Goal: Find specific page/section: Find specific page/section

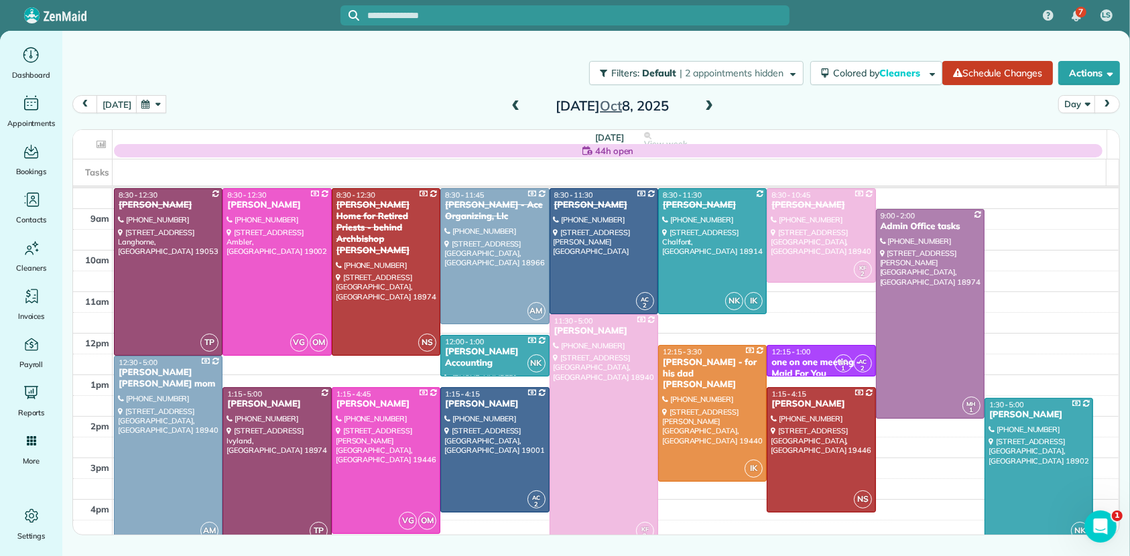
click at [712, 104] on span at bounding box center [709, 107] width 15 height 12
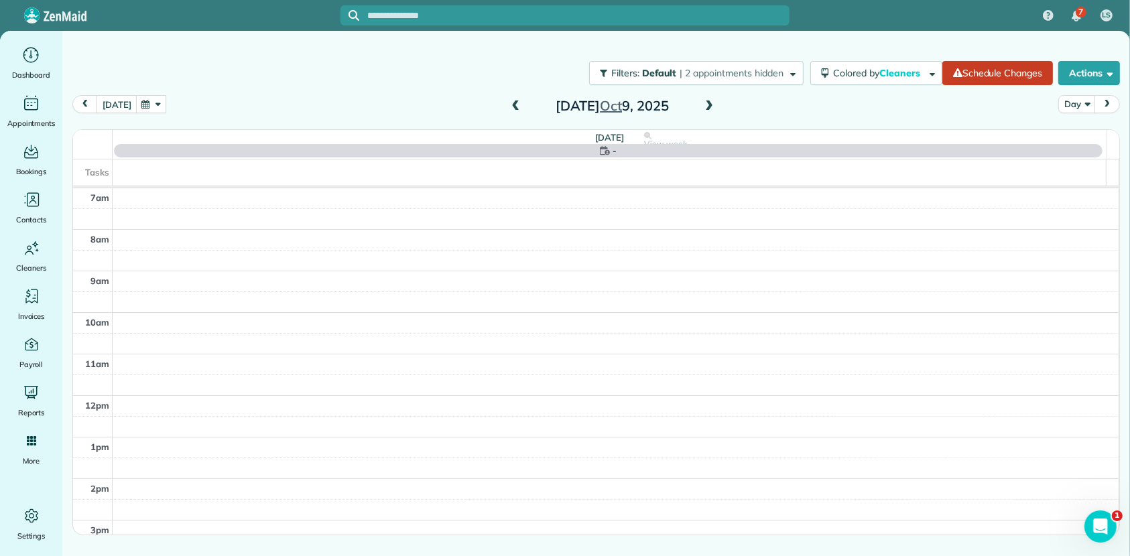
click at [712, 104] on span at bounding box center [709, 107] width 15 height 12
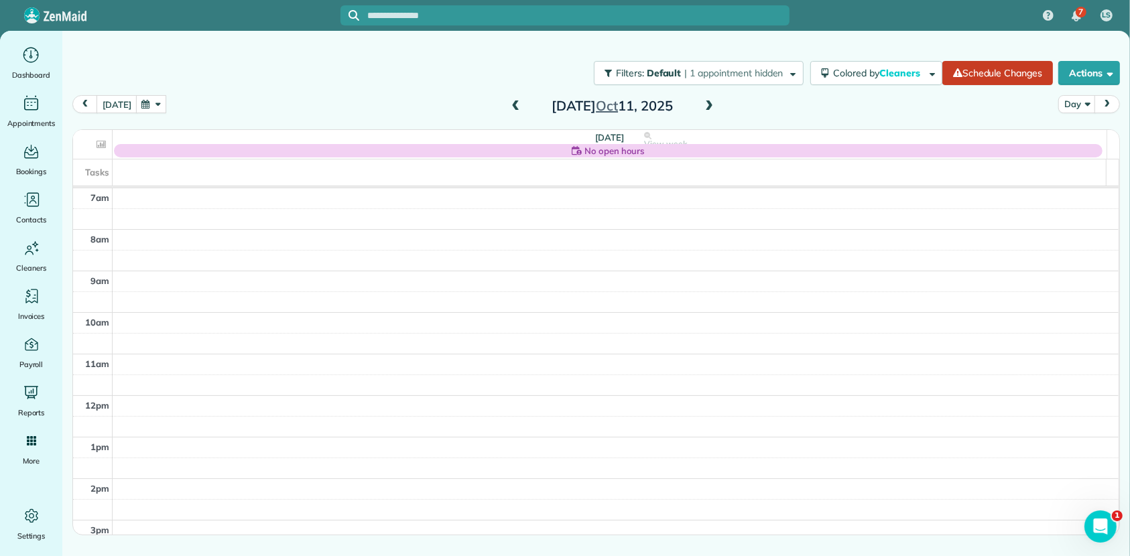
click at [712, 104] on span at bounding box center [709, 107] width 15 height 12
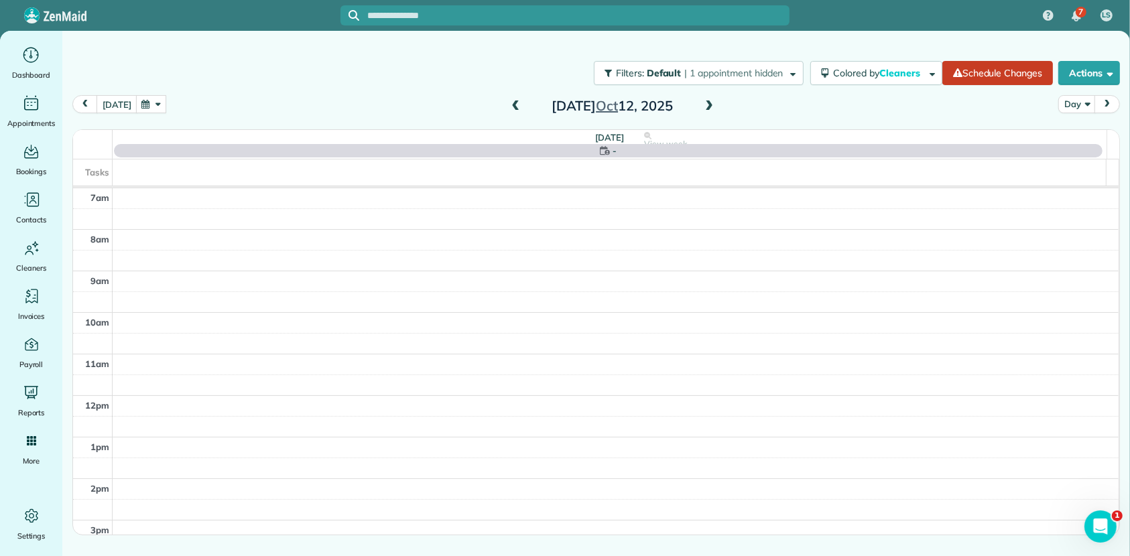
click at [712, 104] on span at bounding box center [709, 107] width 15 height 12
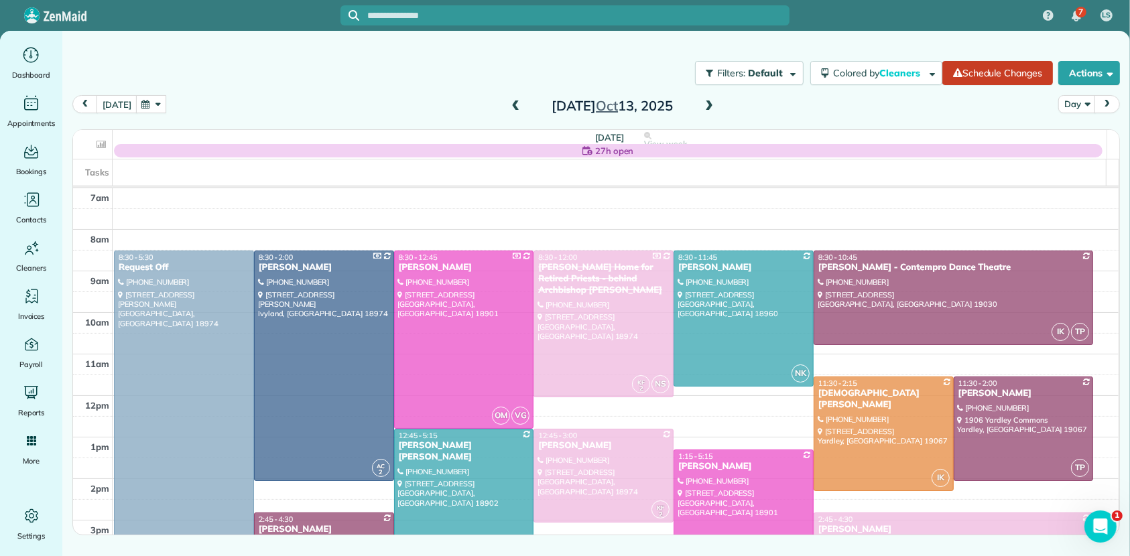
click at [712, 104] on span at bounding box center [709, 107] width 15 height 12
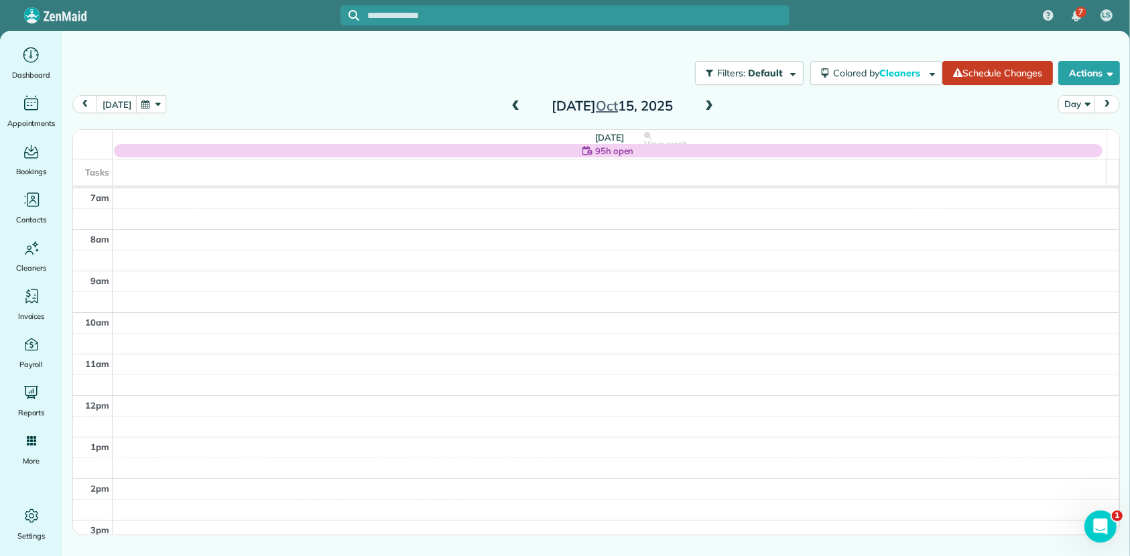
click at [712, 104] on span at bounding box center [709, 107] width 15 height 12
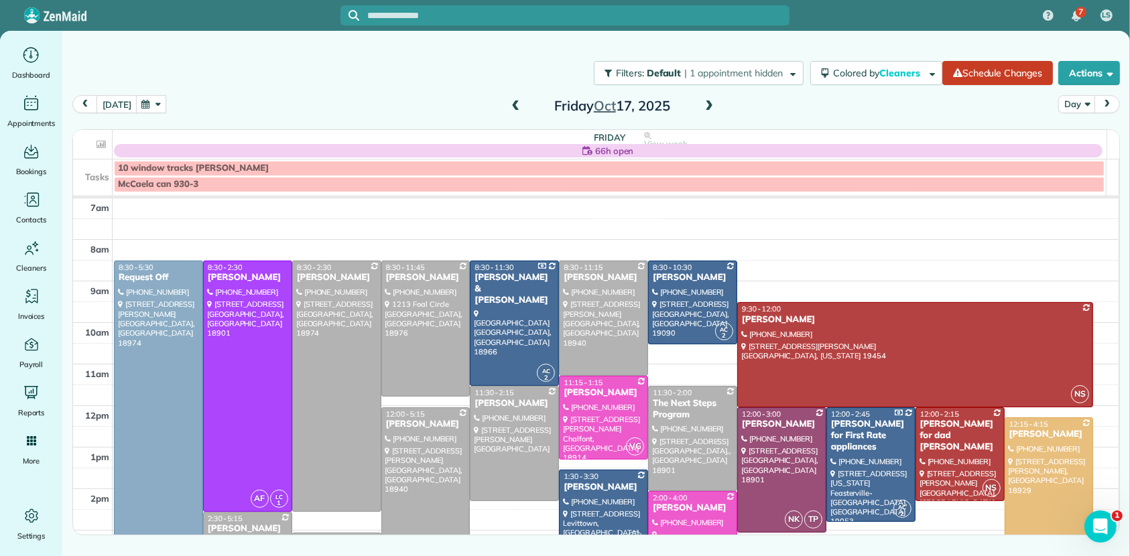
click at [712, 104] on span at bounding box center [709, 107] width 15 height 12
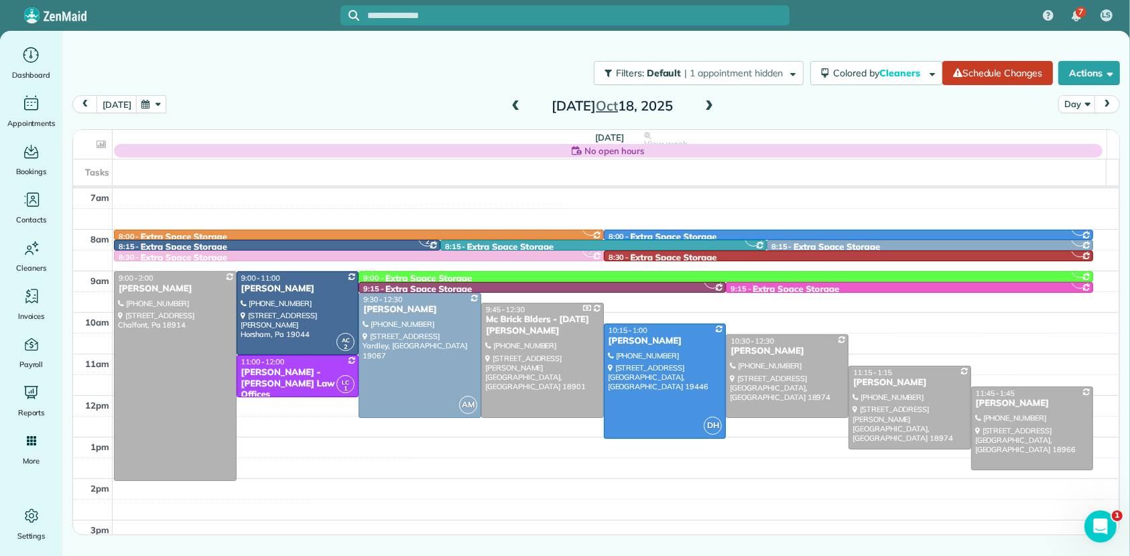
click at [712, 104] on span at bounding box center [709, 107] width 15 height 12
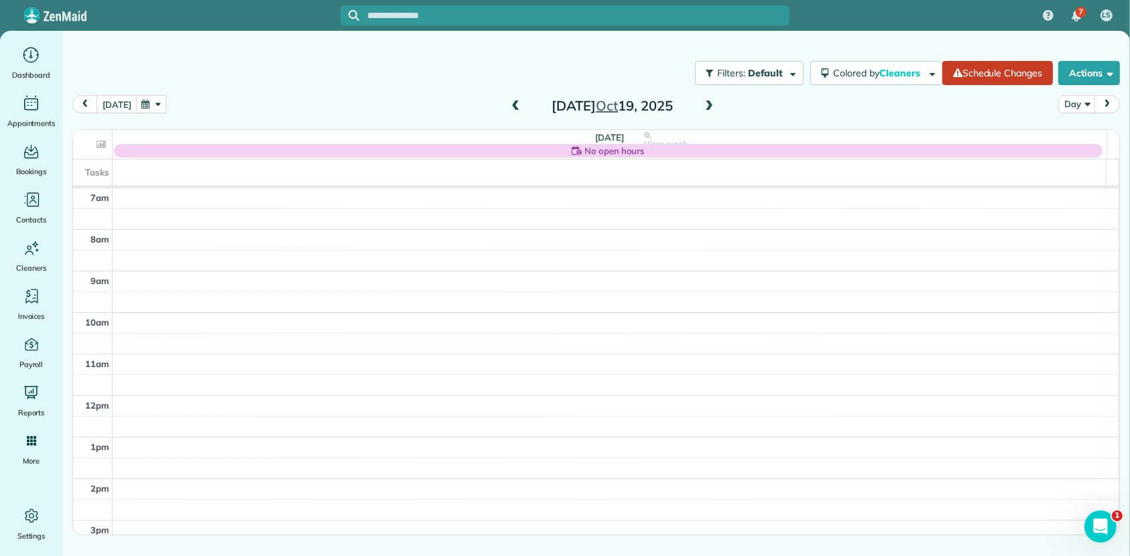
click at [711, 99] on span at bounding box center [709, 107] width 15 height 20
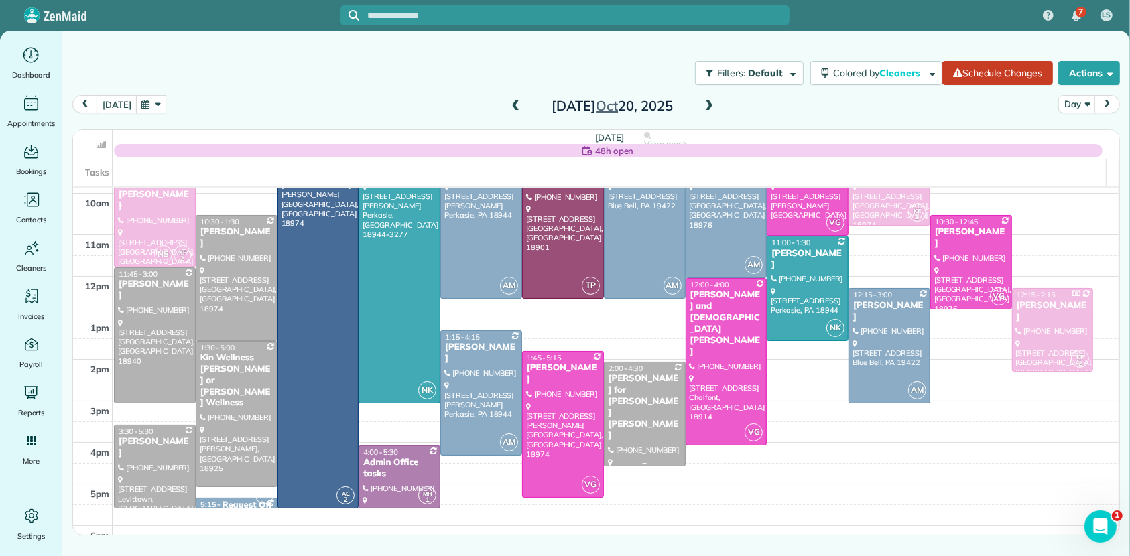
scroll to position [119, 0]
click at [717, 99] on div "Monday Oct 20, 2025" at bounding box center [612, 105] width 214 height 21
click at [709, 104] on span at bounding box center [709, 107] width 15 height 12
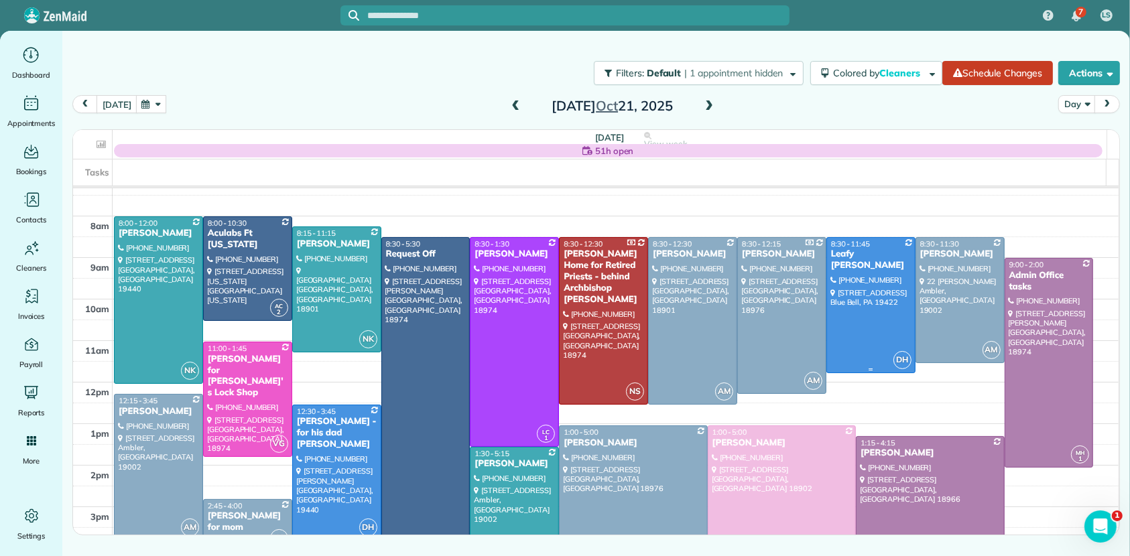
scroll to position [15, 0]
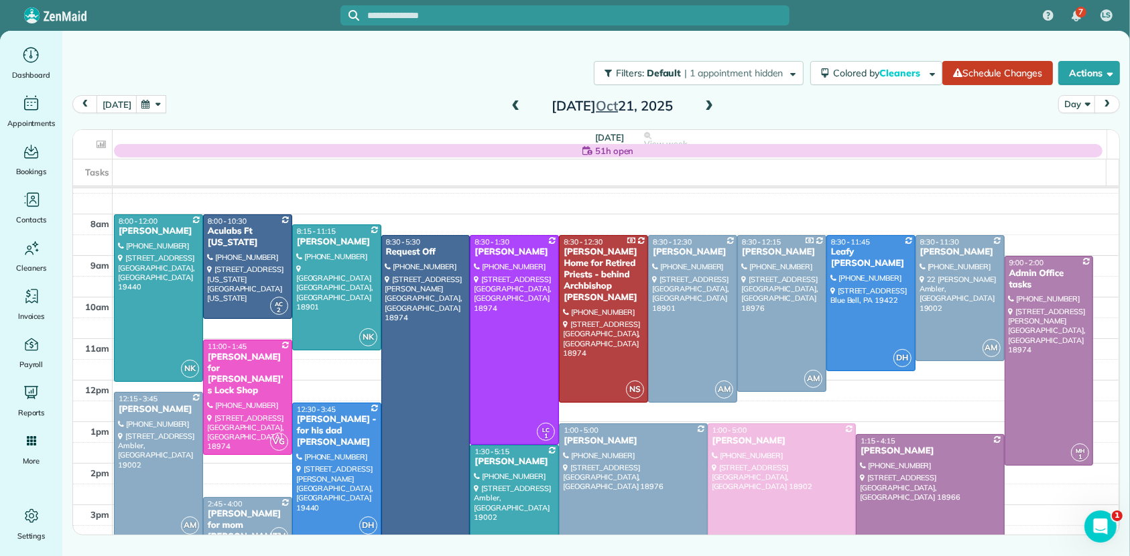
click at [714, 103] on span at bounding box center [709, 107] width 15 height 12
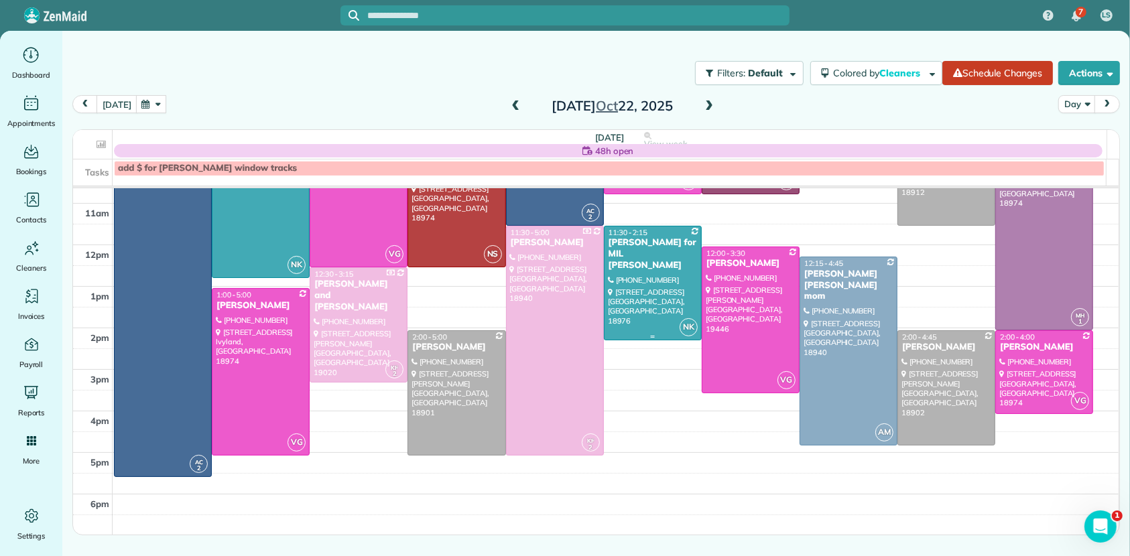
scroll to position [149, 0]
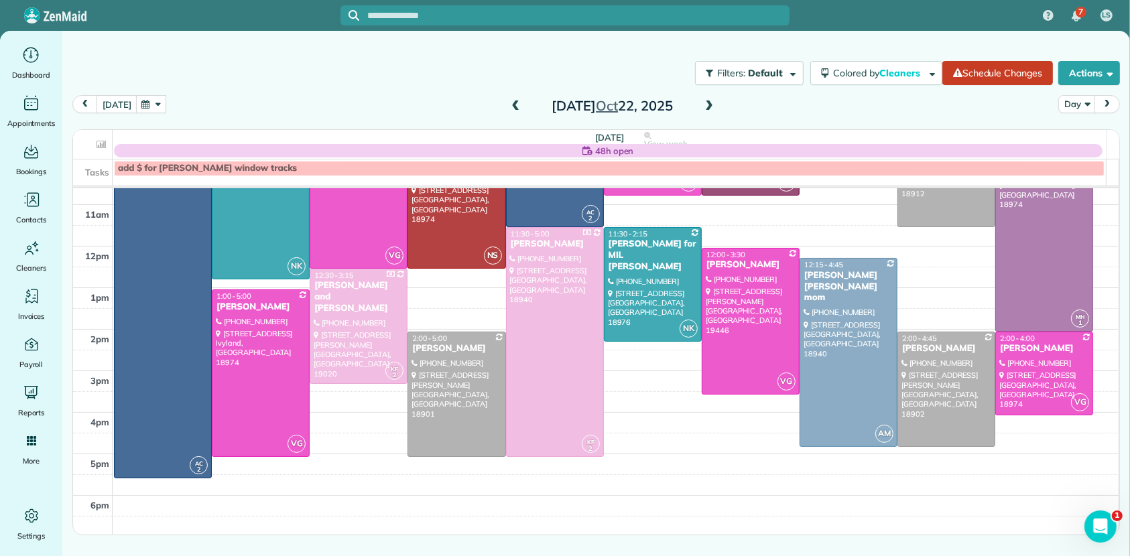
click at [708, 109] on span at bounding box center [709, 107] width 15 height 12
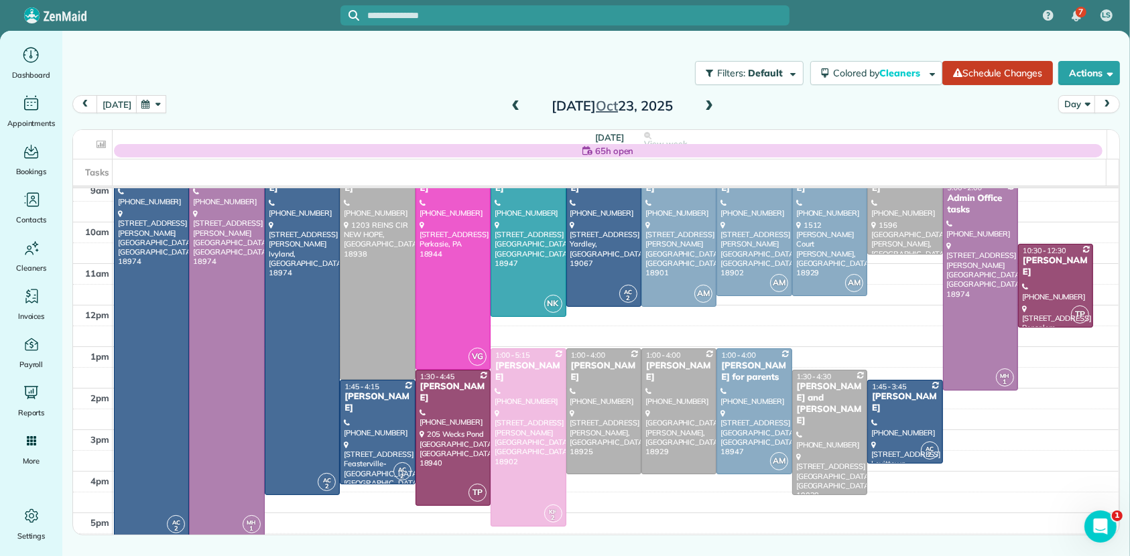
scroll to position [87, 0]
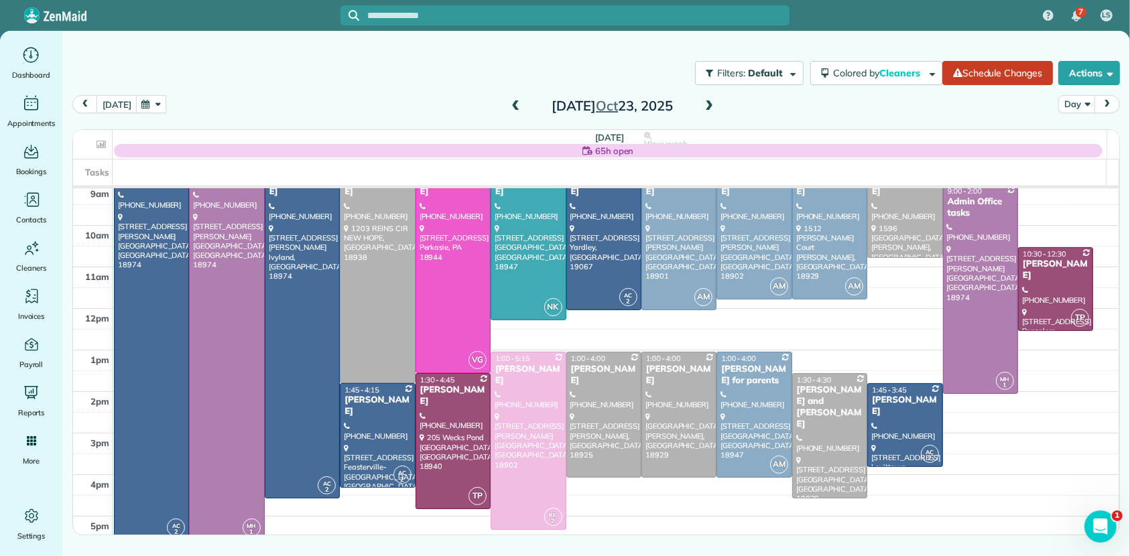
click at [706, 106] on span at bounding box center [709, 107] width 15 height 12
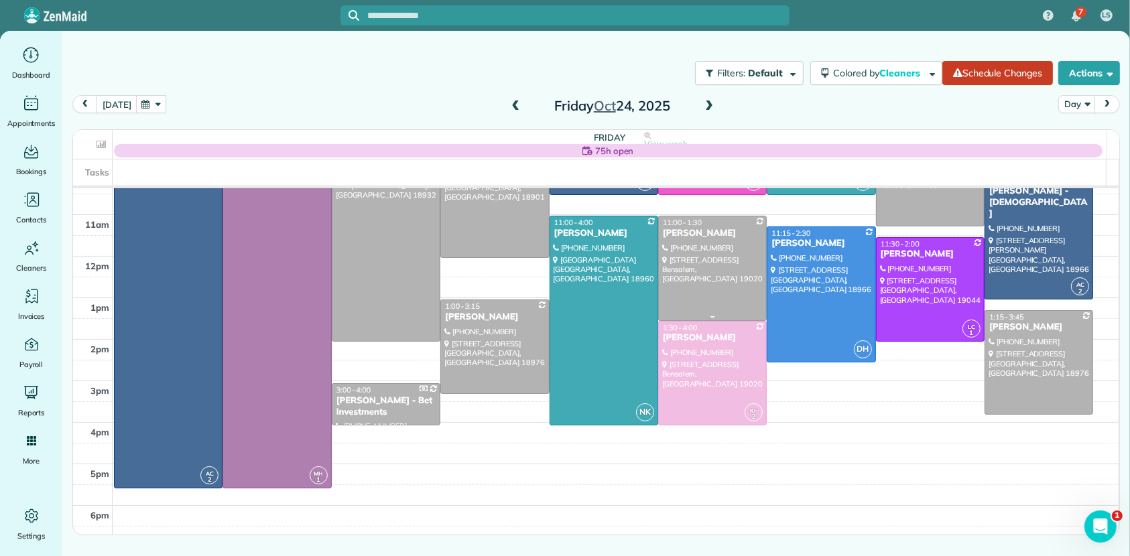
scroll to position [0, 0]
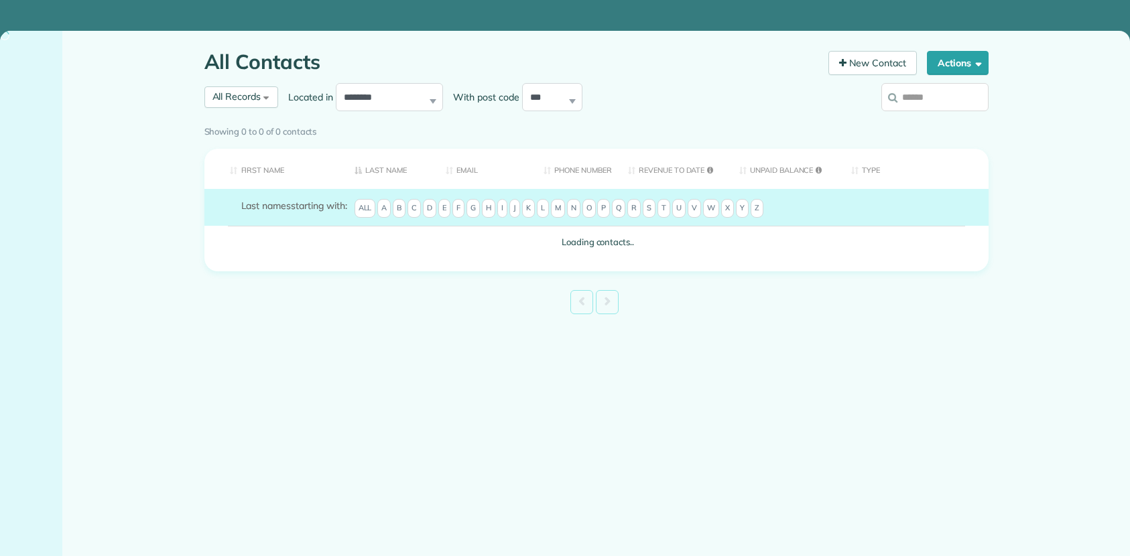
click at [932, 101] on input "search" at bounding box center [934, 97] width 107 height 28
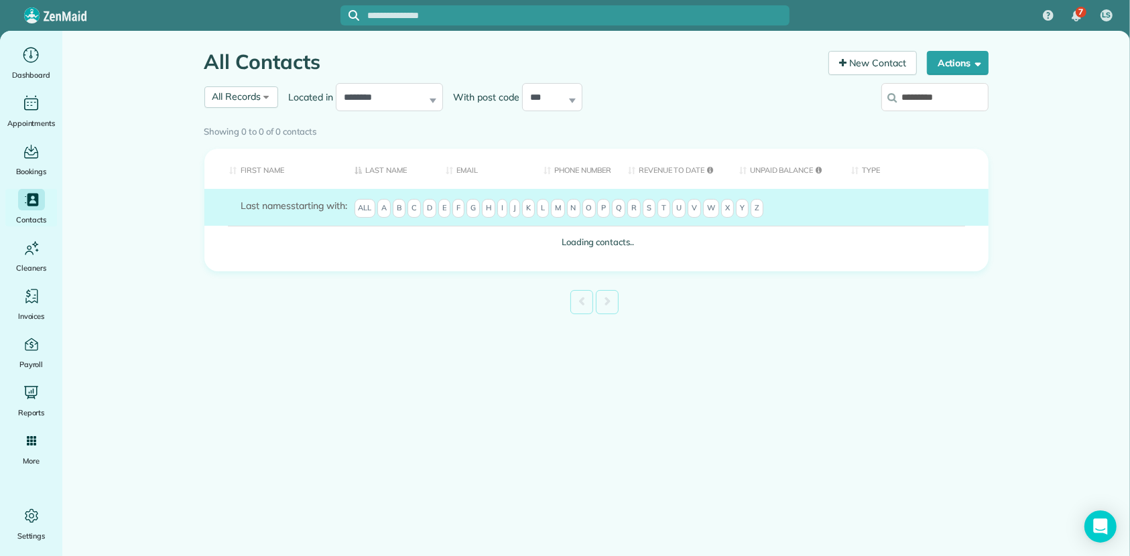
type input "*********"
click at [952, 120] on div "Showing 0 to 0 of 0 contacts" at bounding box center [596, 132] width 804 height 24
click at [944, 120] on div "Showing 0 to 0 of 0 contacts" at bounding box center [596, 129] width 784 height 19
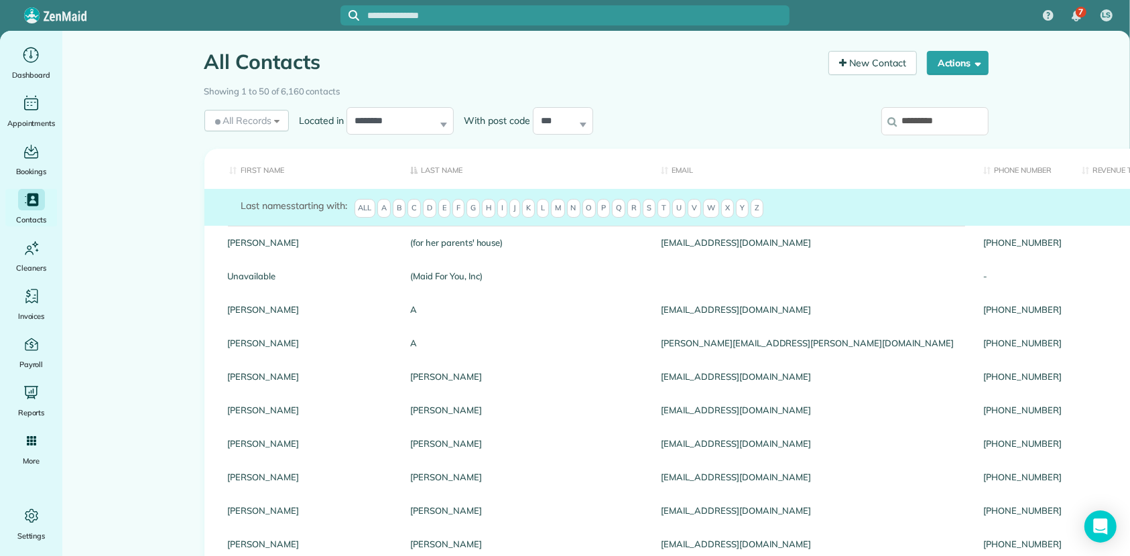
click at [935, 102] on div "Showing 1 to 50 of 6,160 contacts" at bounding box center [596, 92] width 804 height 24
click at [947, 125] on input "*********" at bounding box center [934, 121] width 107 height 28
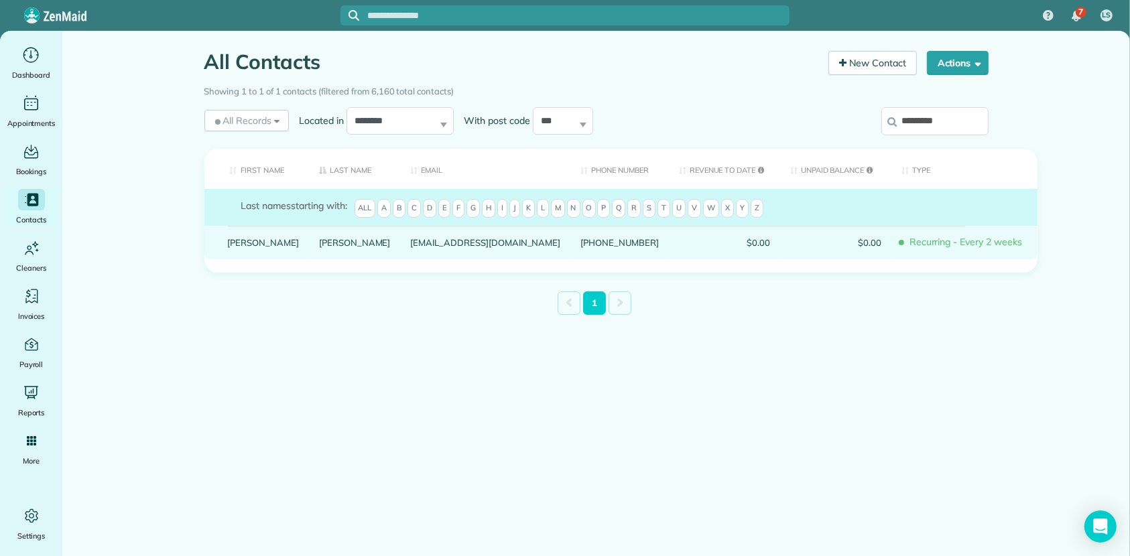
click at [319, 247] on link "[PERSON_NAME]" at bounding box center [355, 242] width 72 height 9
